Goal: Find specific page/section: Find specific page/section

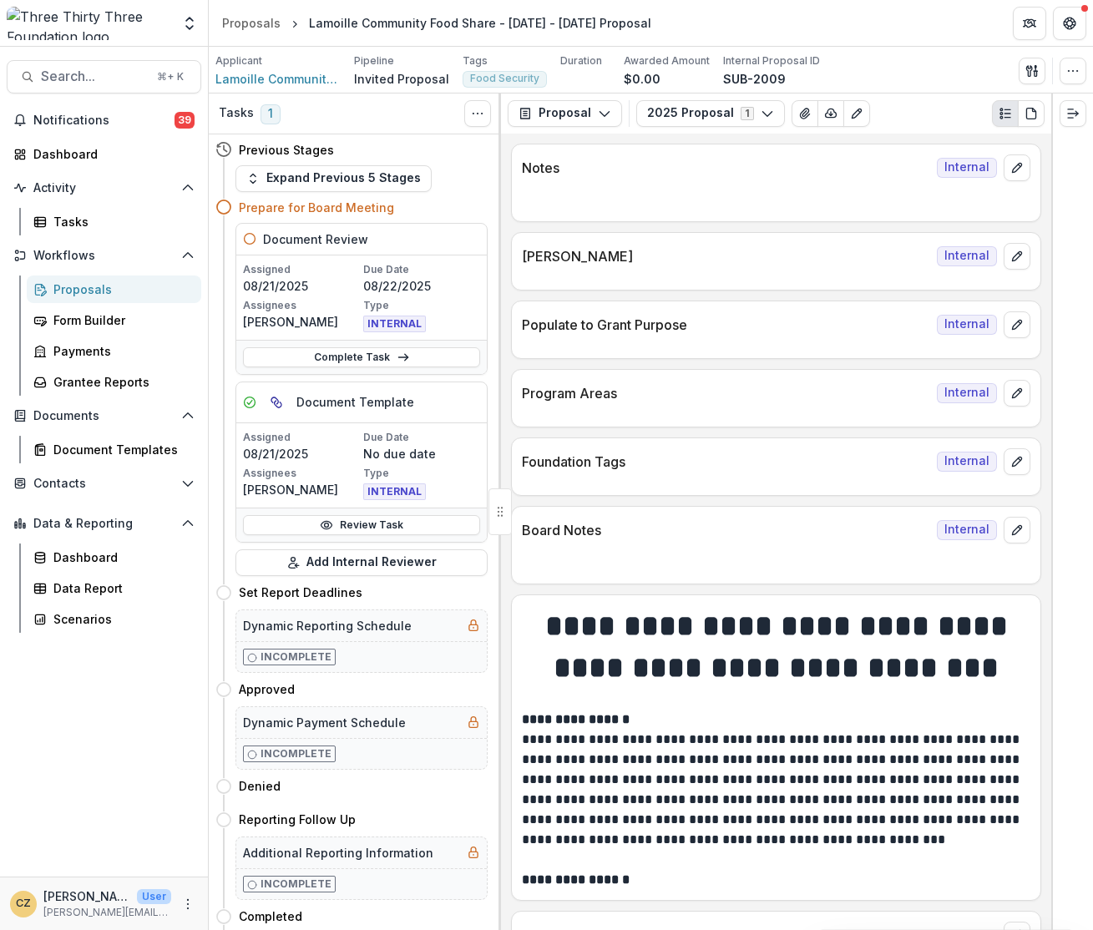
scroll to position [779, 0]
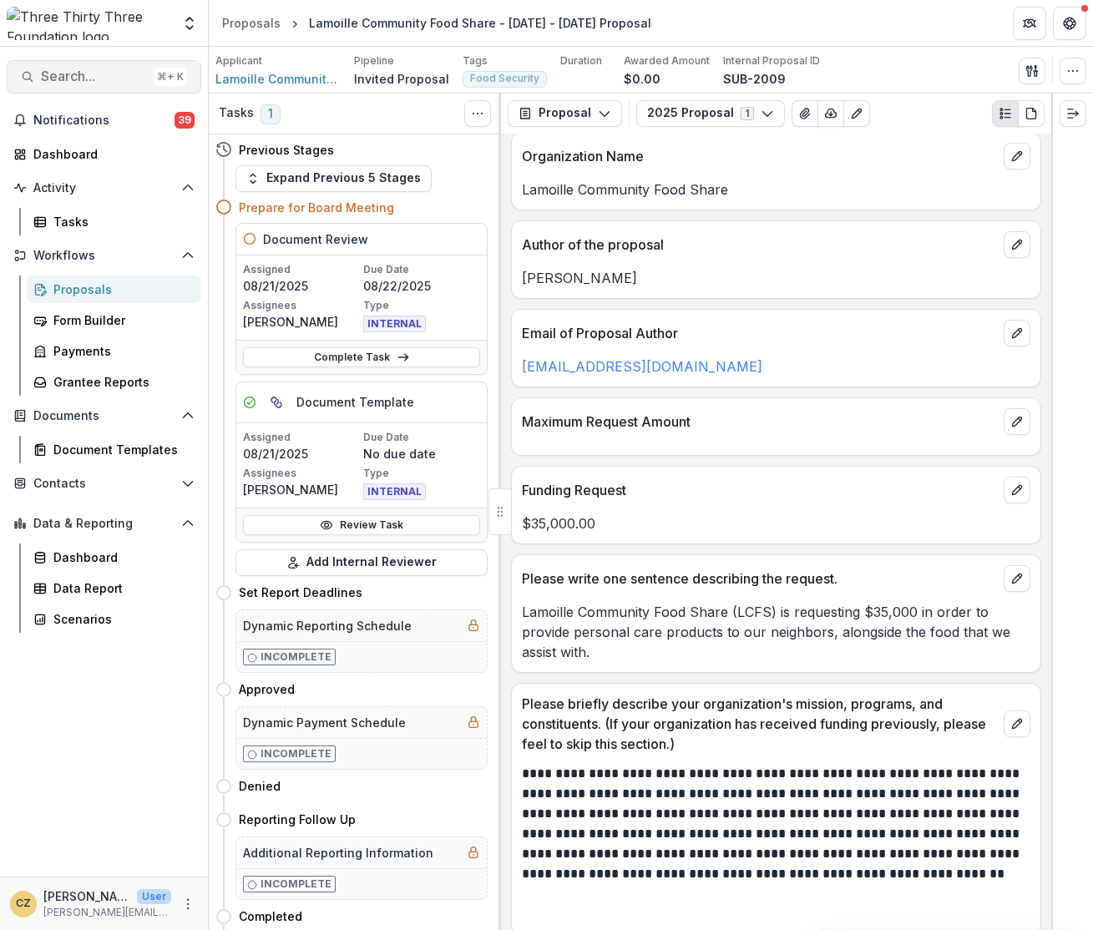
click at [117, 84] on button "Search... ⌘ + K" at bounding box center [104, 76] width 195 height 33
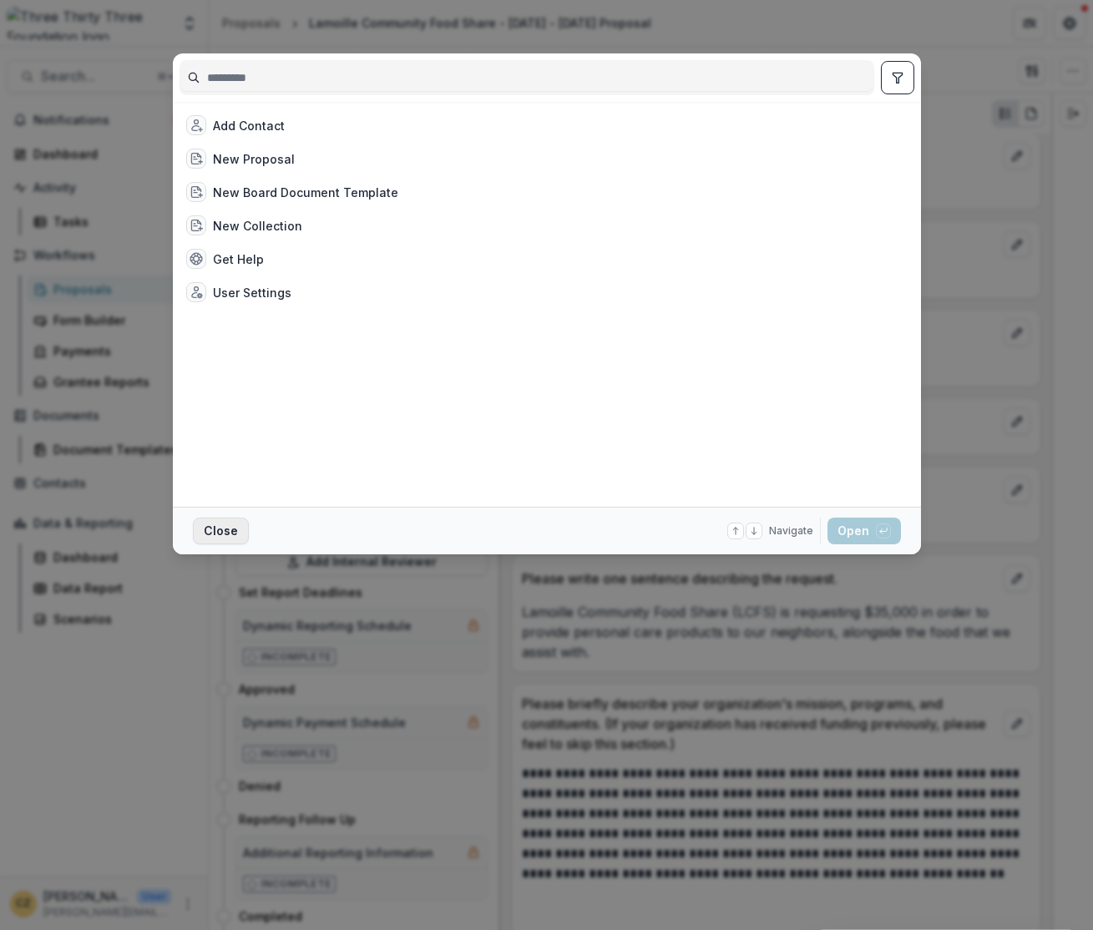
click at [224, 527] on button "Close" at bounding box center [221, 531] width 56 height 27
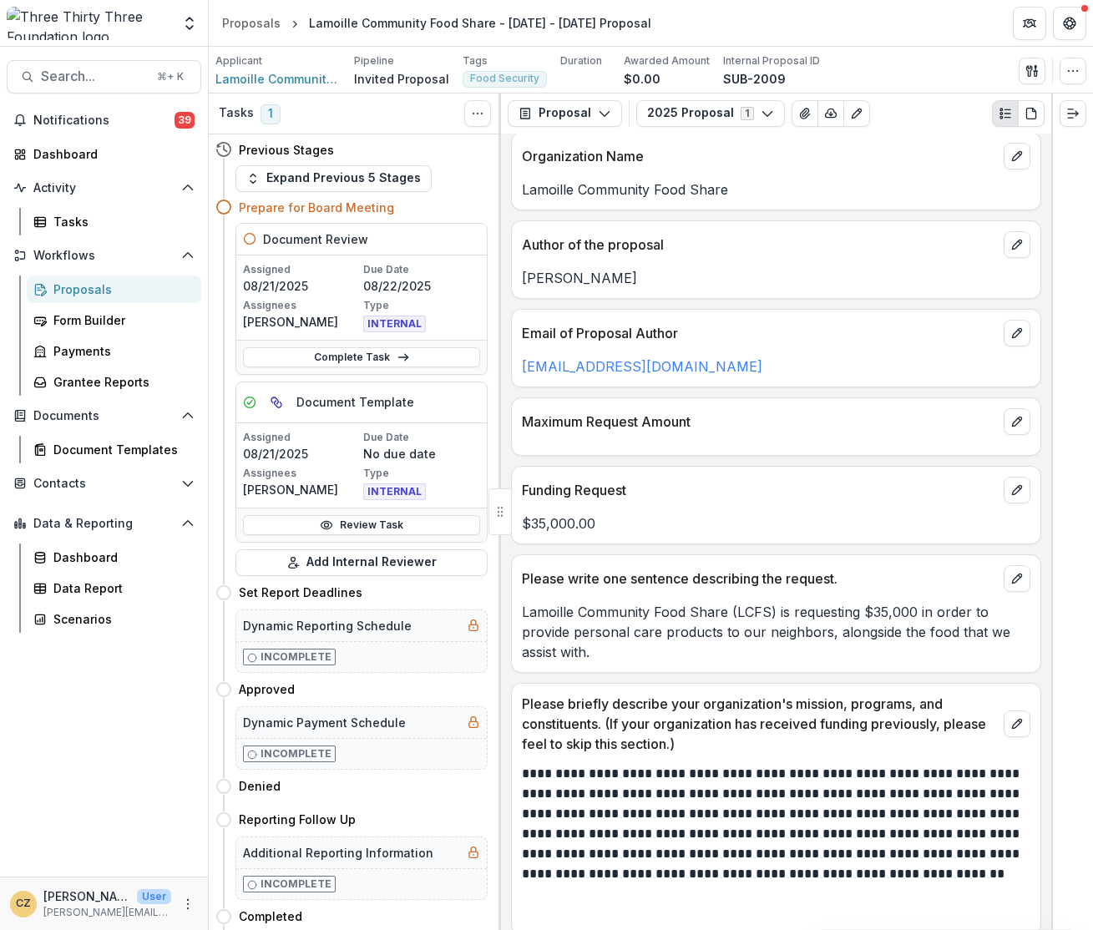
click at [79, 282] on div "Proposals" at bounding box center [120, 290] width 134 height 18
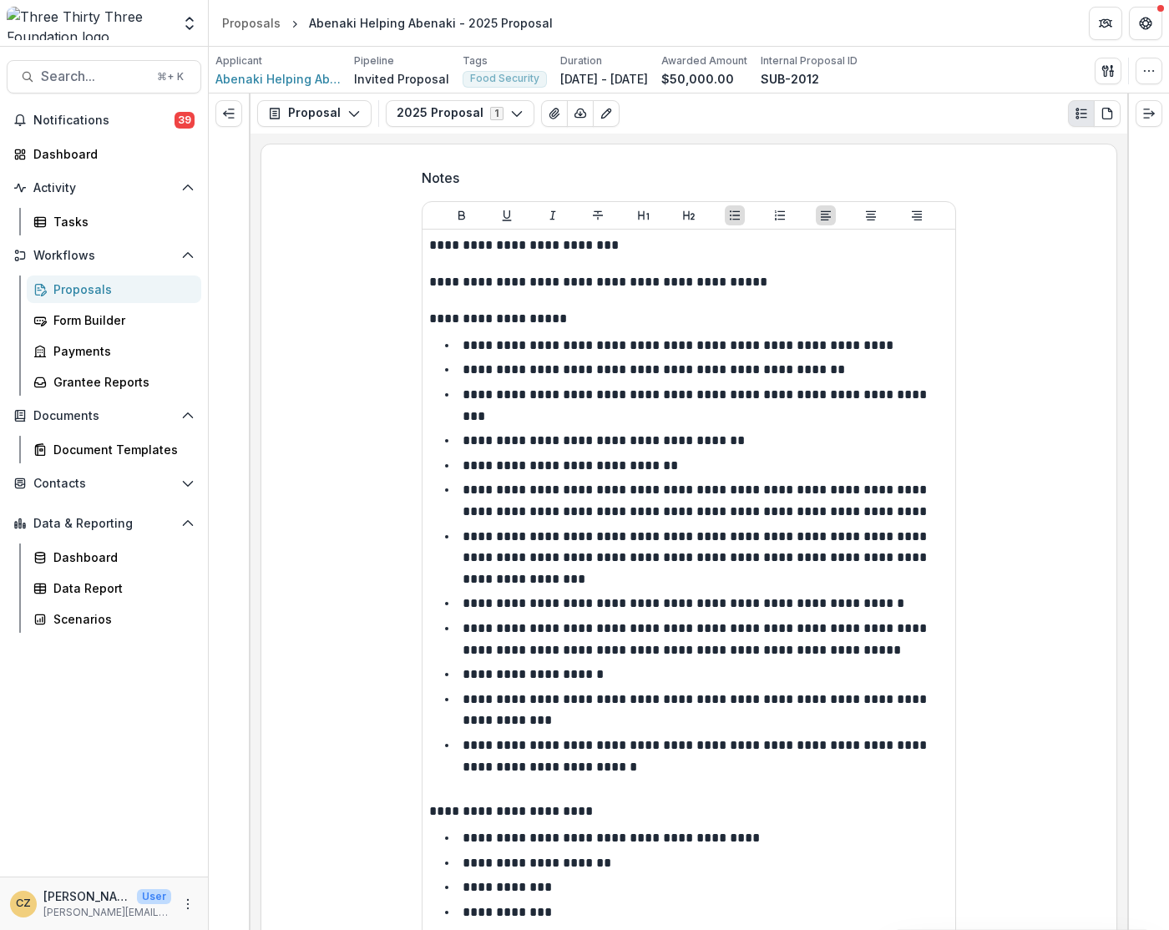
scroll to position [326, 0]
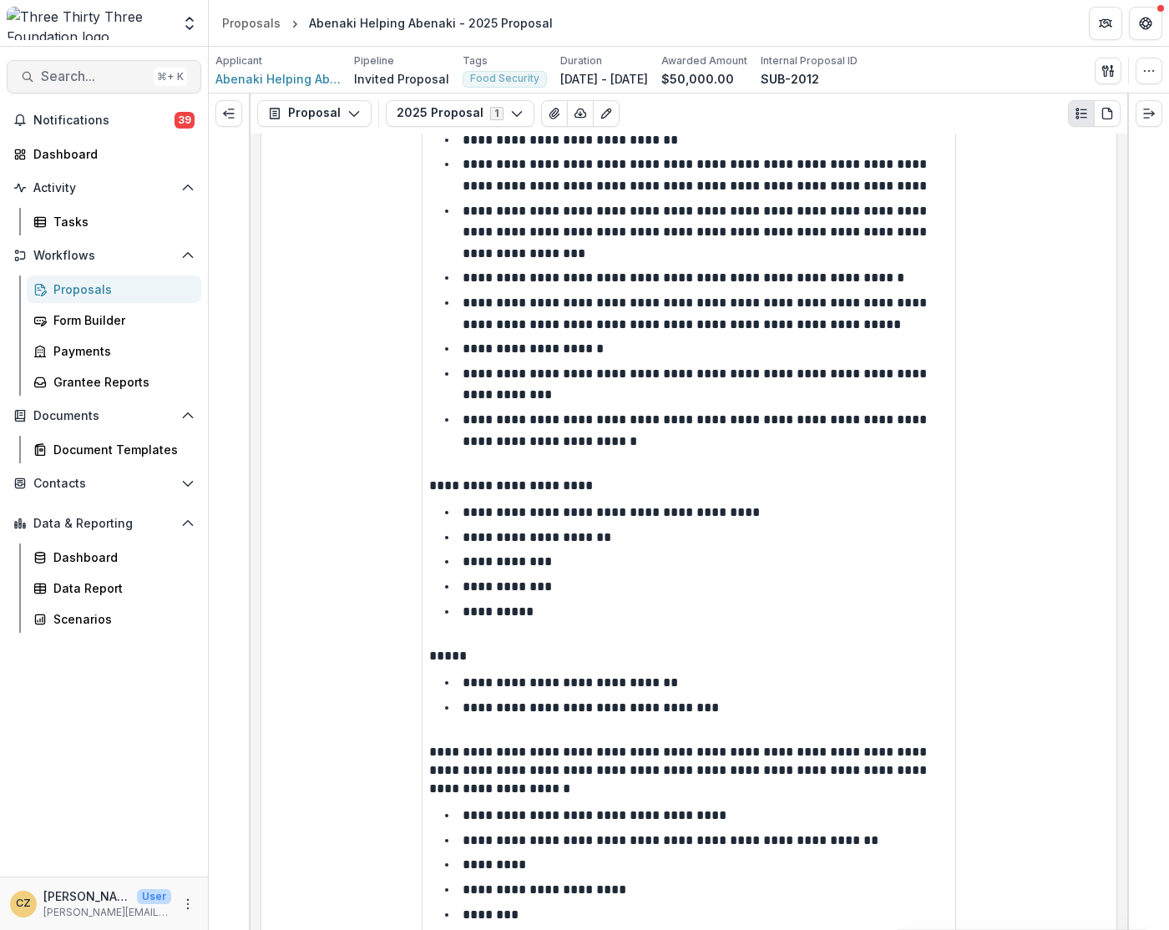
click at [88, 73] on span "Search..." at bounding box center [94, 76] width 106 height 16
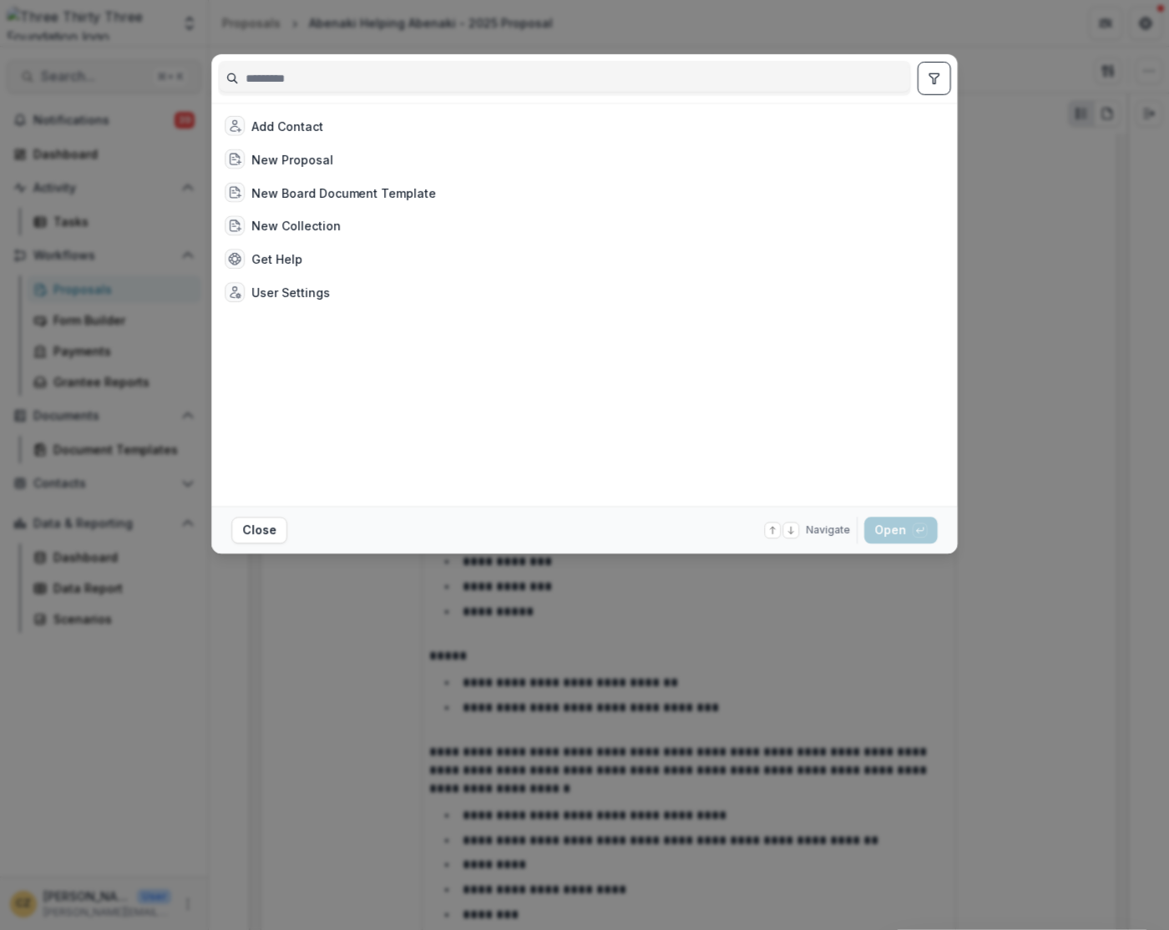
click at [90, 73] on div "Add Contact New Proposal New Board Document Template New Collection Get Help Us…" at bounding box center [584, 465] width 1169 height 930
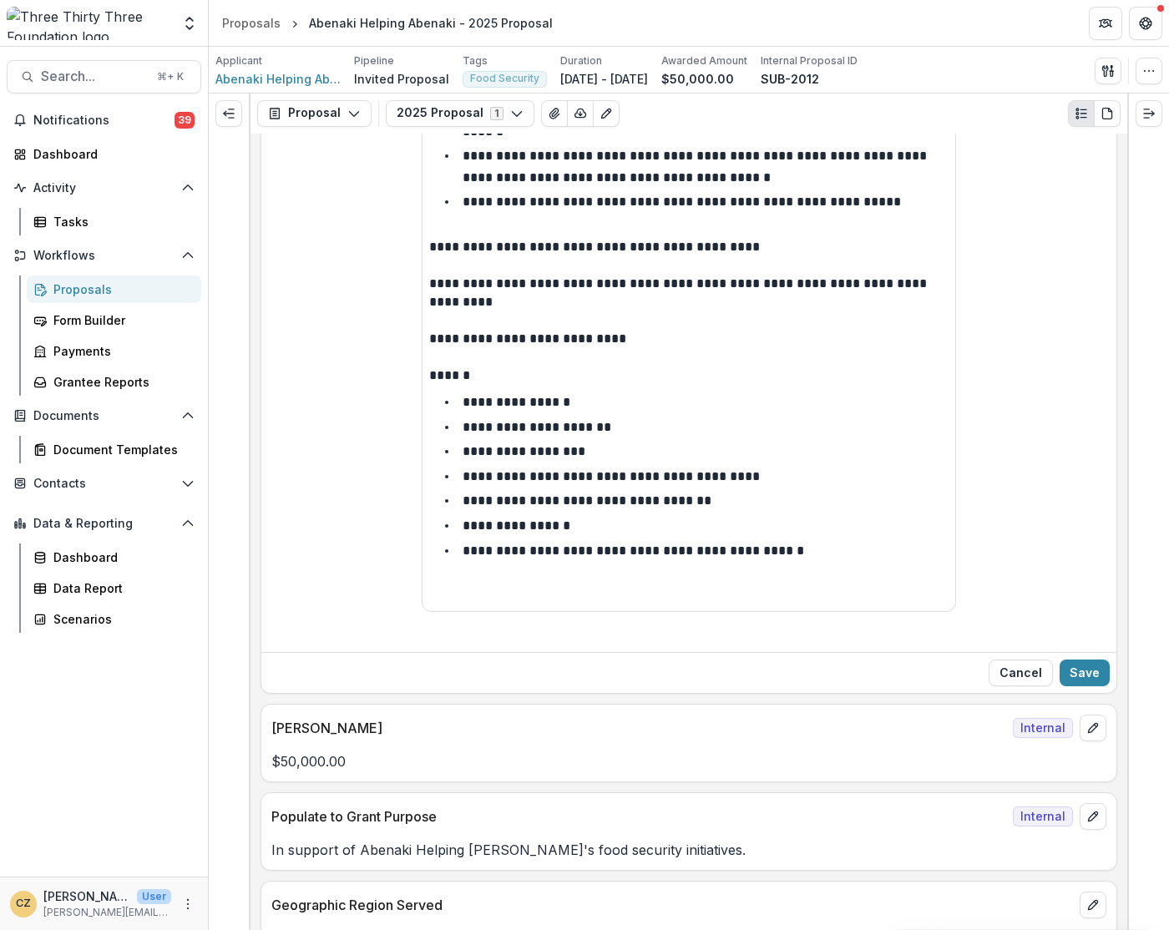
scroll to position [1378, 0]
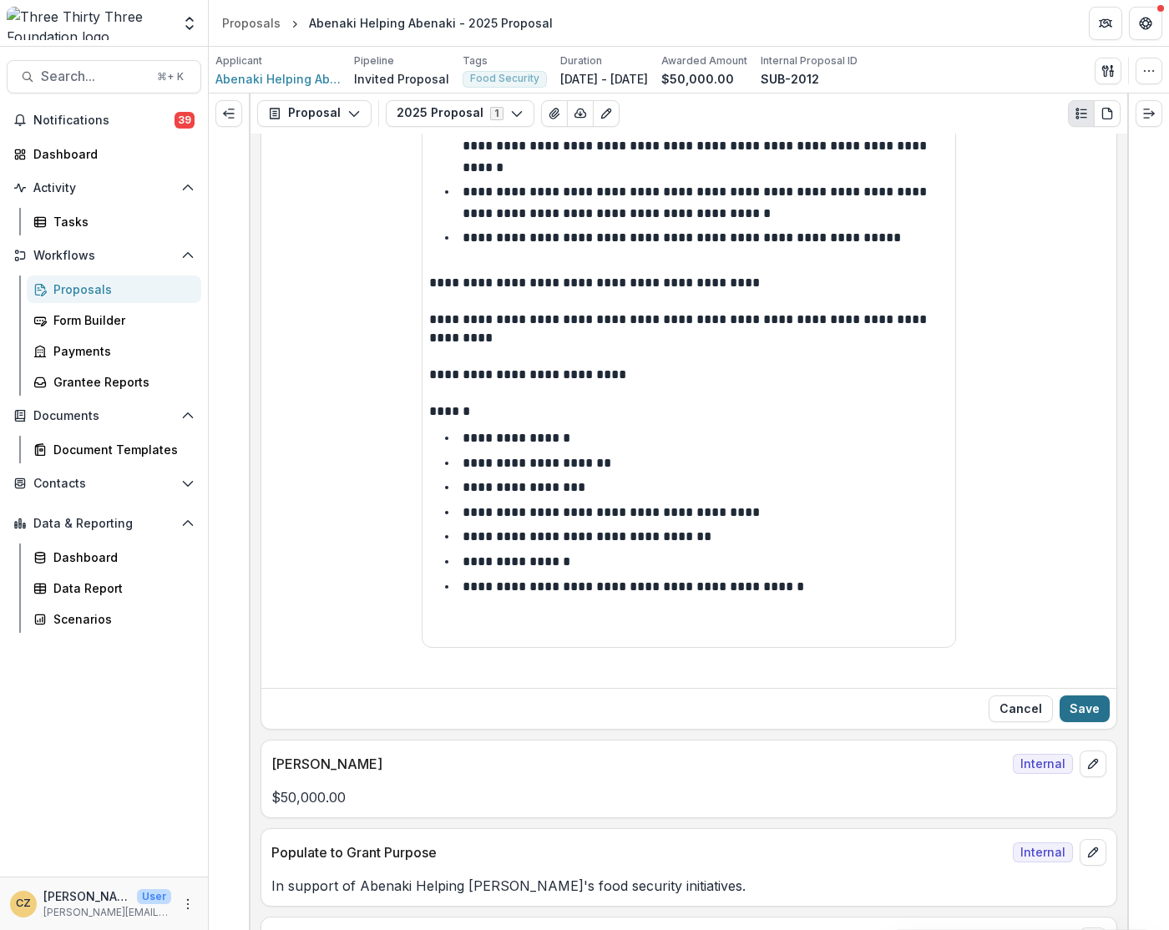
click at [1086, 695] on button "Save" at bounding box center [1084, 708] width 50 height 27
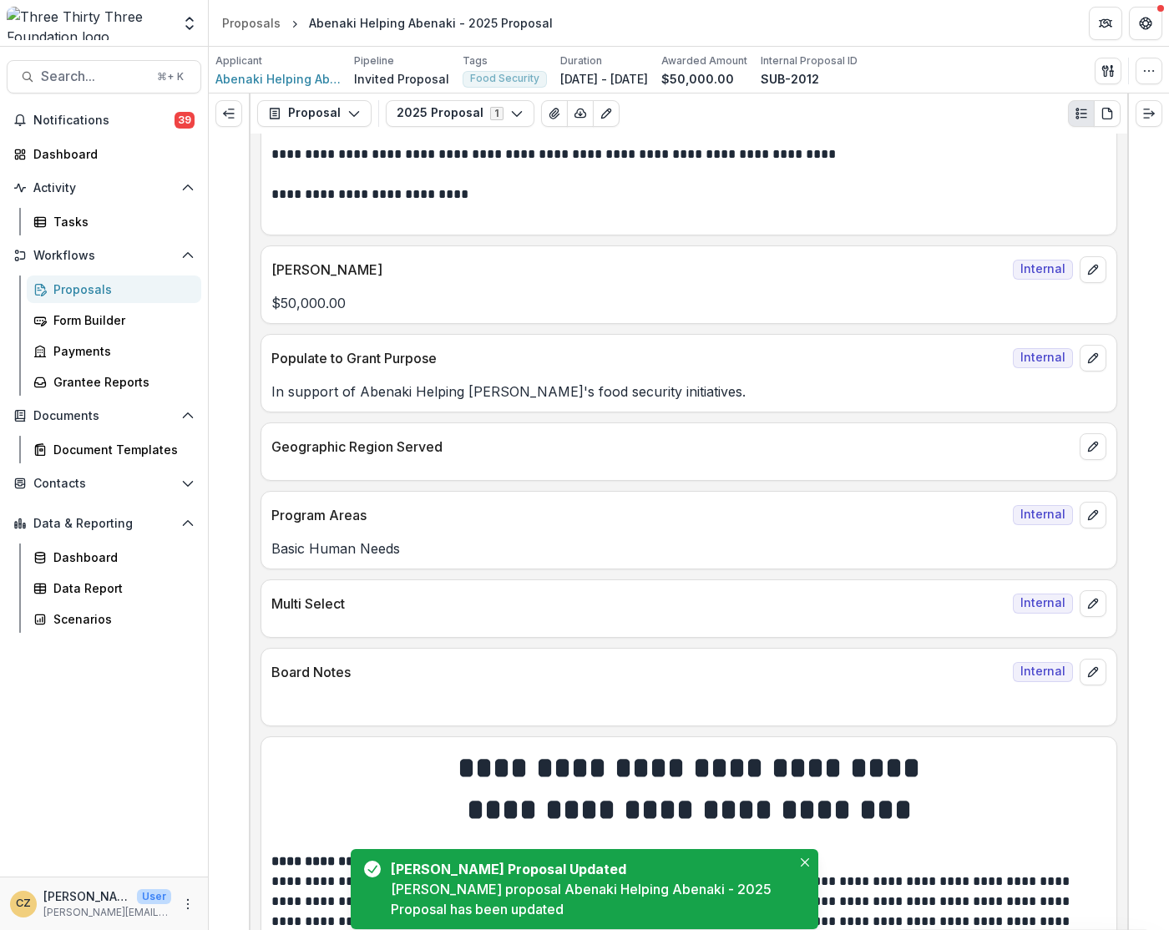
scroll to position [1625, 0]
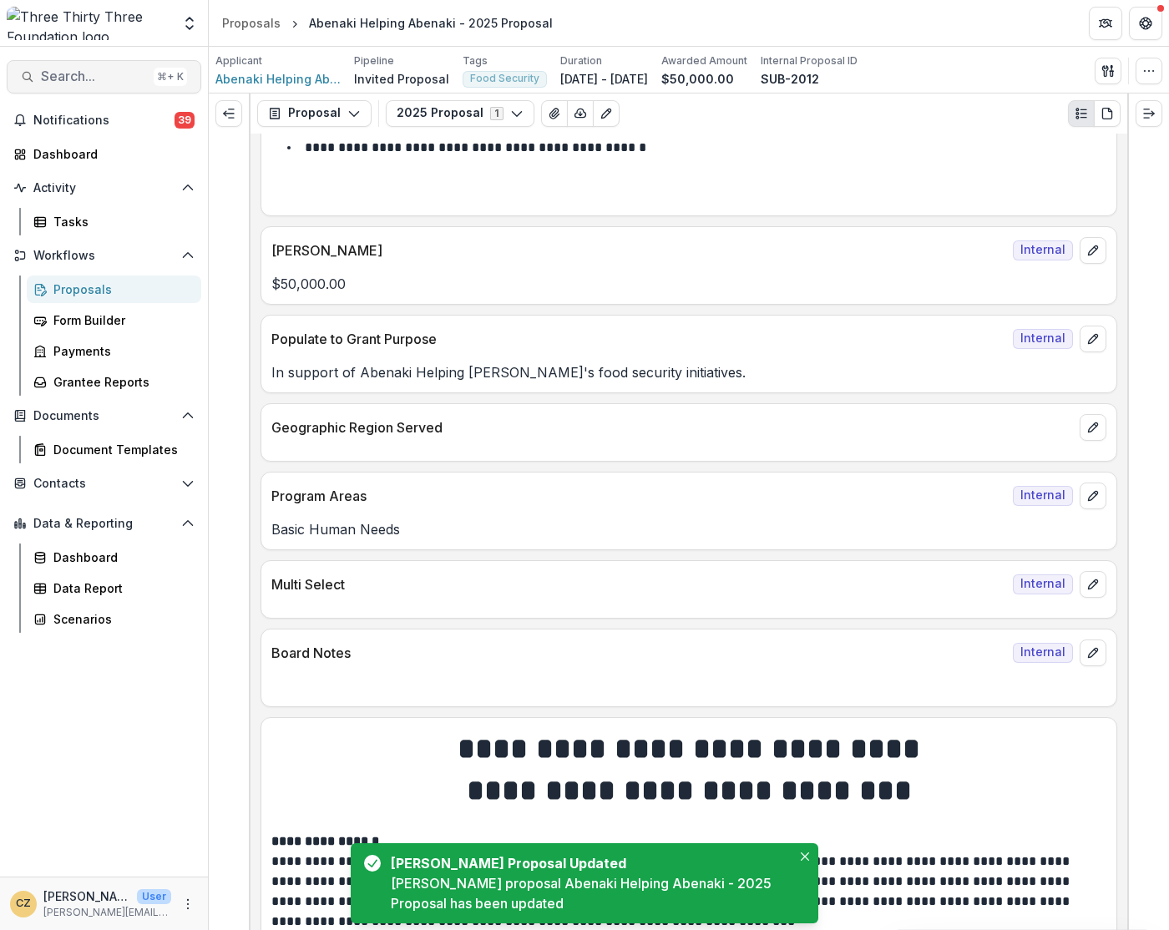
click at [66, 83] on span "Search..." at bounding box center [94, 76] width 106 height 16
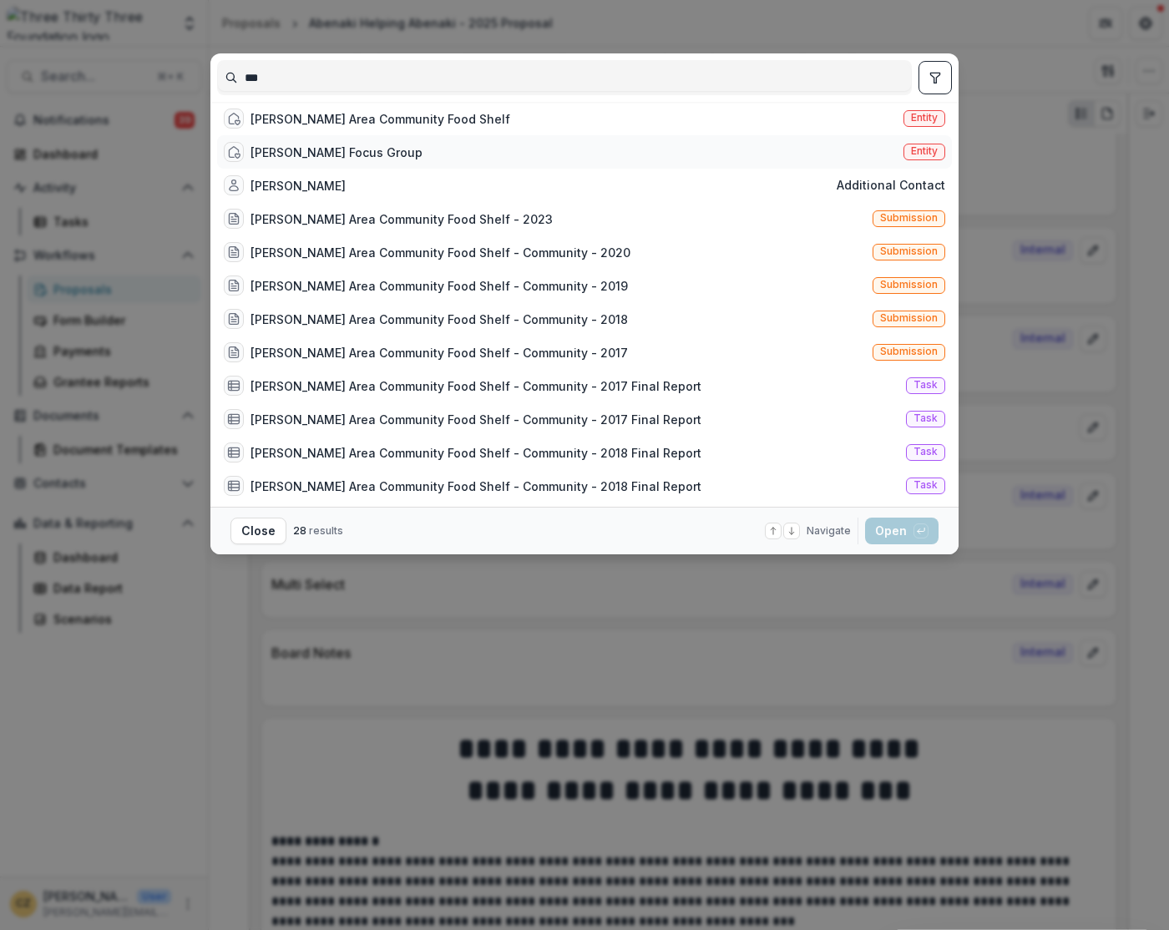
type input "***"
click at [321, 160] on div "[PERSON_NAME] Focus Group" at bounding box center [336, 153] width 172 height 18
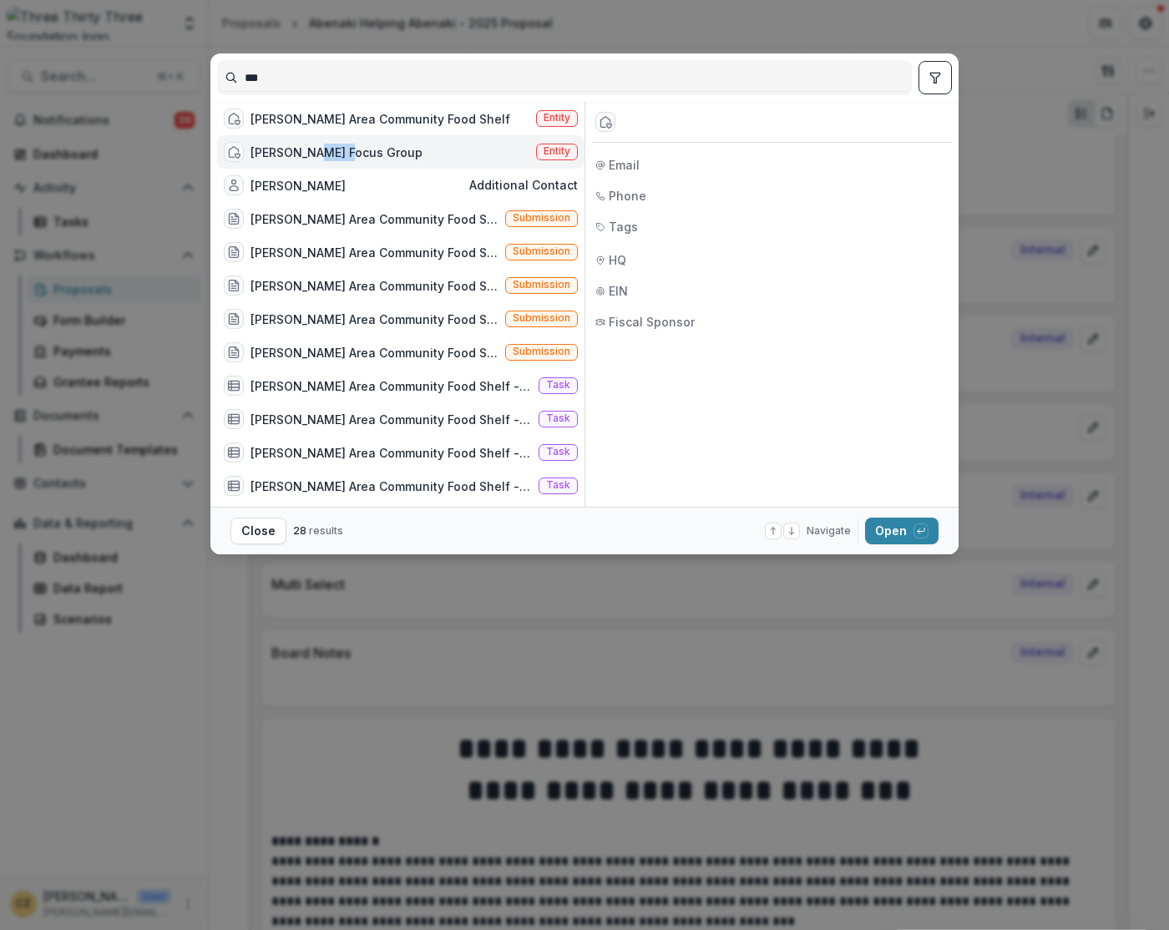
click at [321, 160] on div "[PERSON_NAME] Focus Group" at bounding box center [336, 153] width 172 height 18
